Goal: Information Seeking & Learning: Learn about a topic

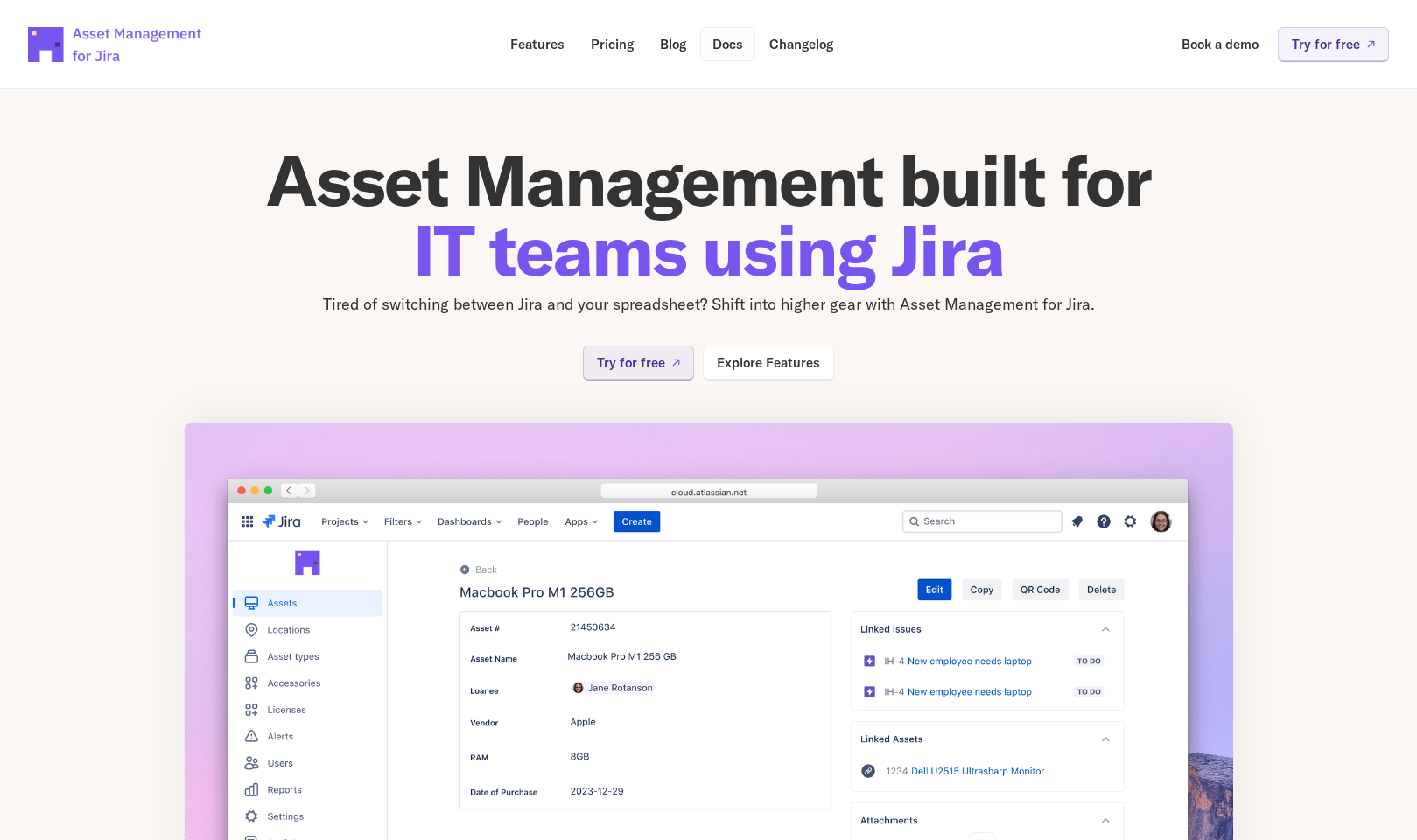
click at [724, 44] on p "Docs" at bounding box center [728, 43] width 31 height 13
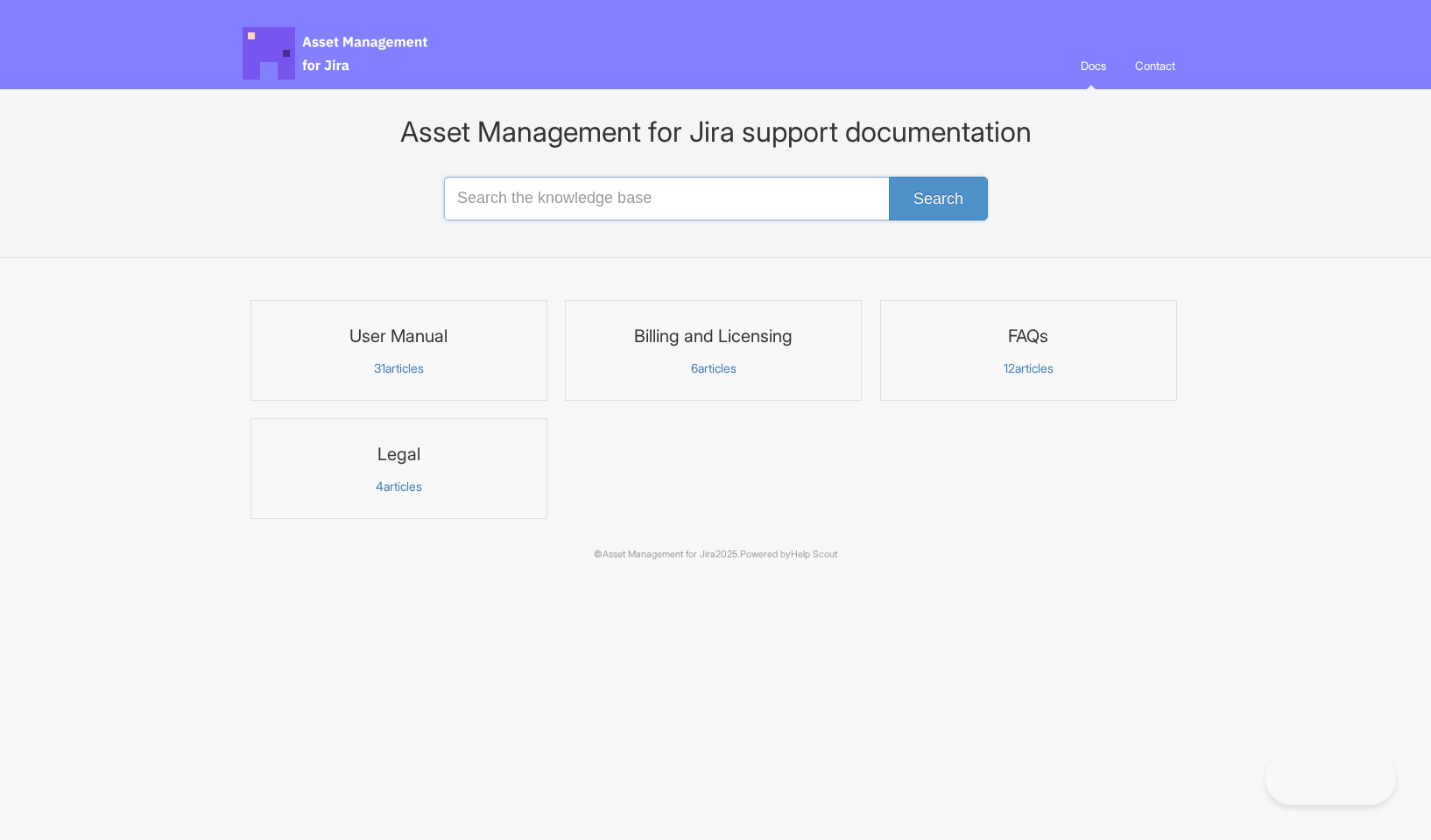
click at [582, 200] on input "Search the knowledge base" at bounding box center [715, 199] width 543 height 43
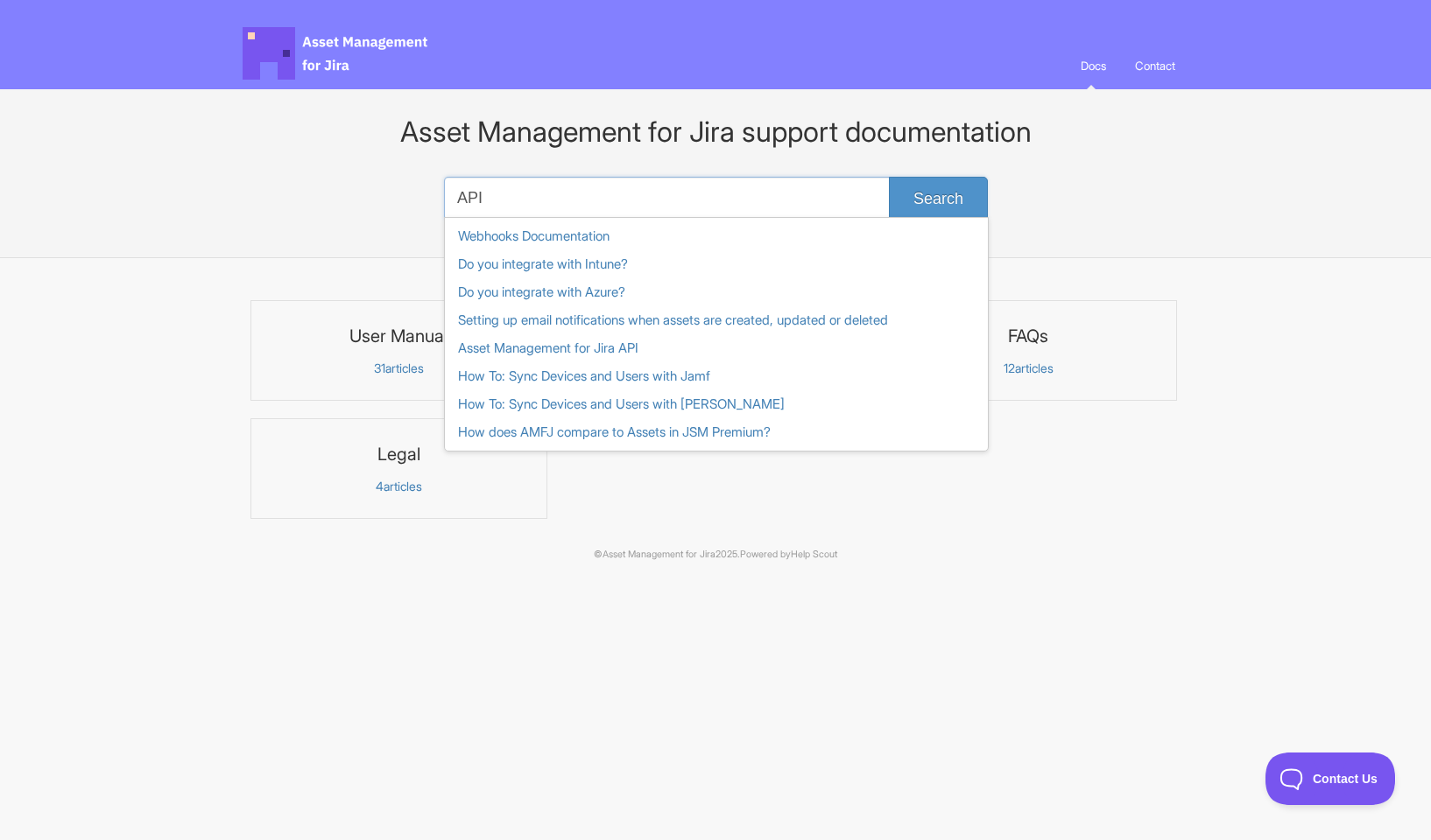
type input "API"
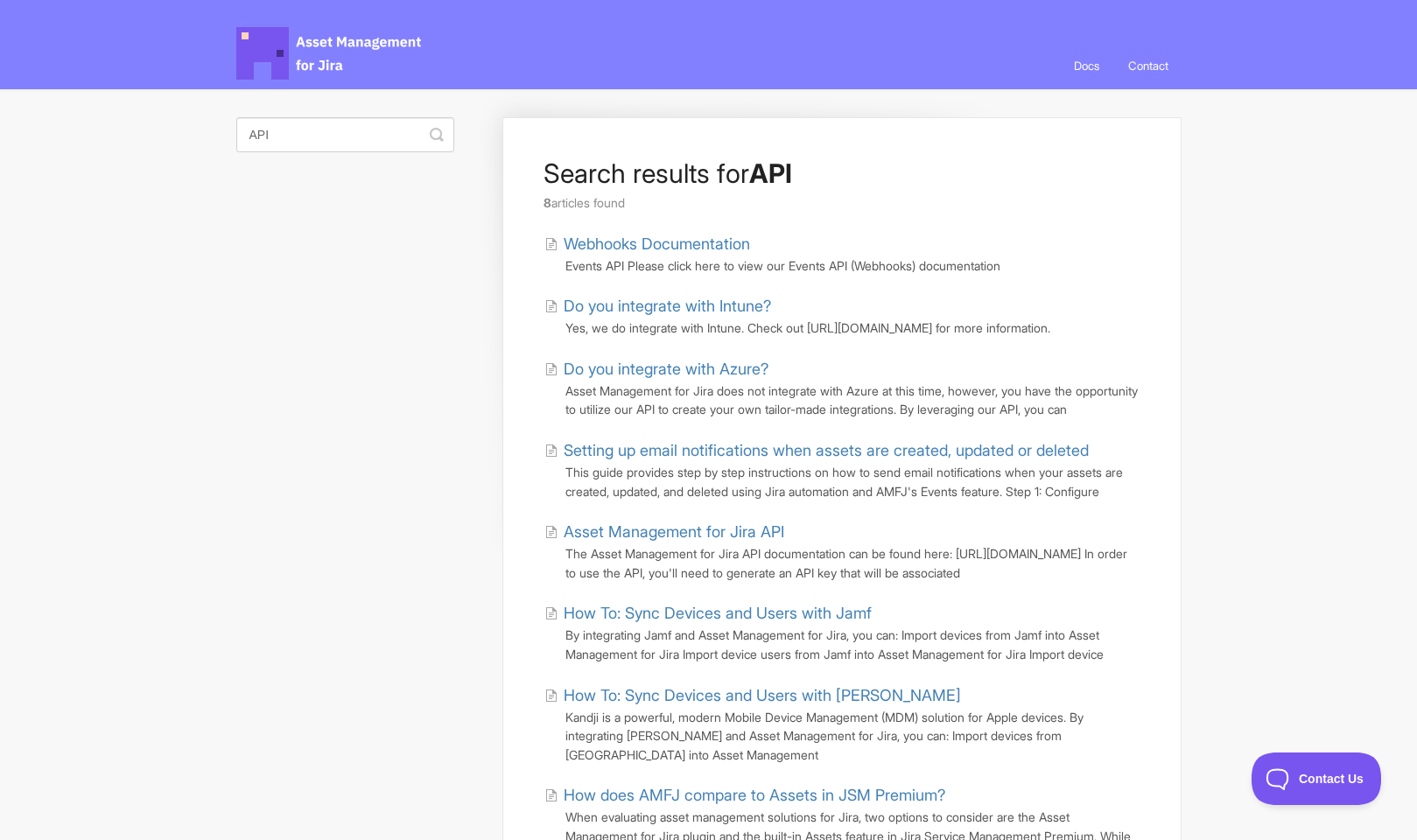
click at [642, 544] on link "Asset Management for Jira API" at bounding box center [665, 532] width 240 height 24
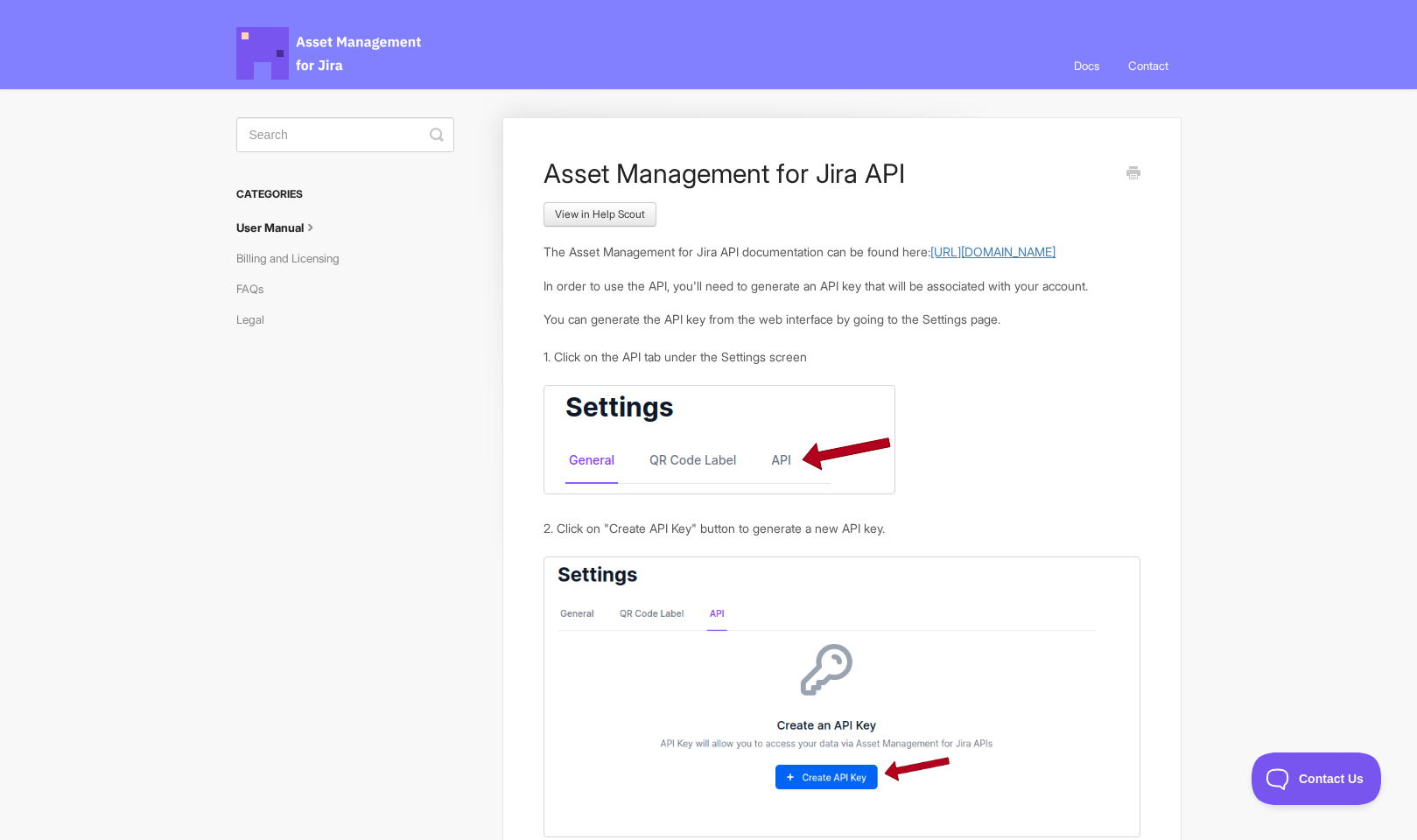
click at [931, 259] on link "[URL][DOMAIN_NAME]" at bounding box center [993, 251] width 125 height 15
